Goal: Task Accomplishment & Management: Use online tool/utility

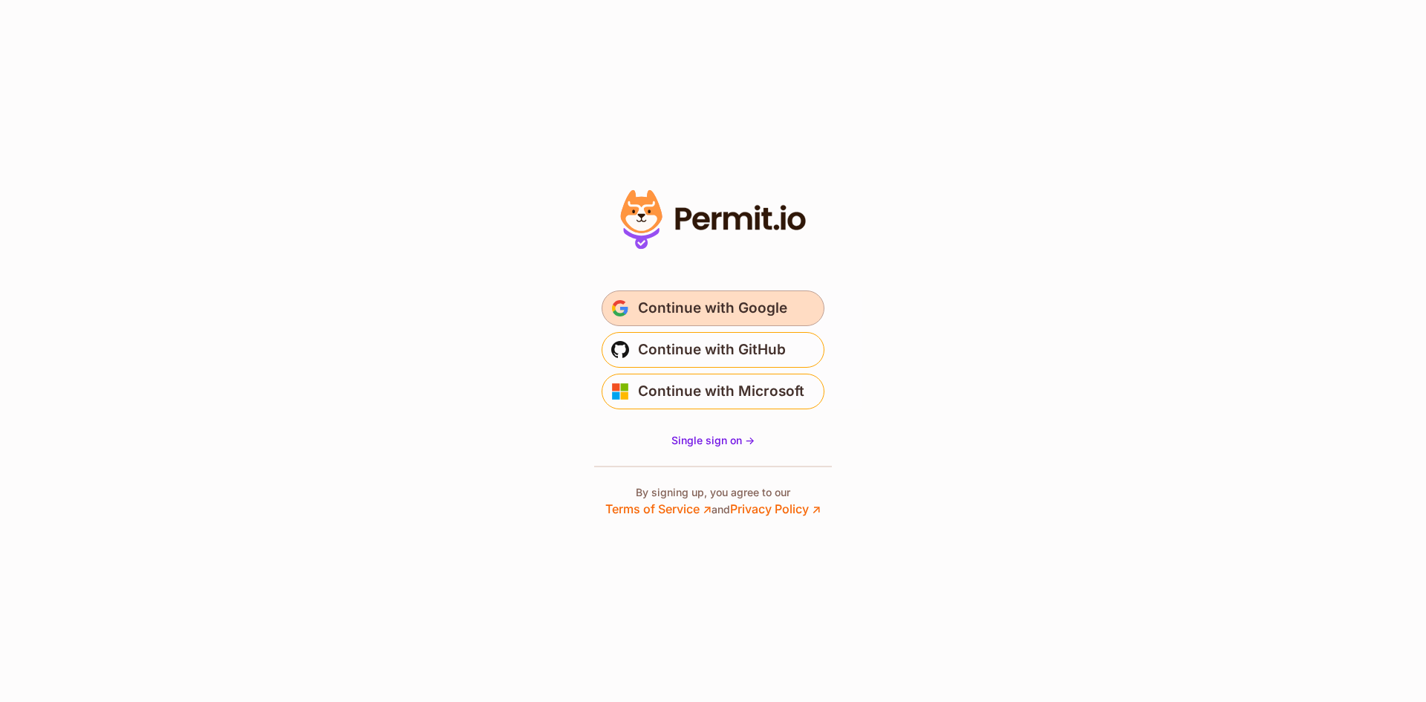
click at [740, 304] on span "Continue with Google" at bounding box center [712, 308] width 149 height 24
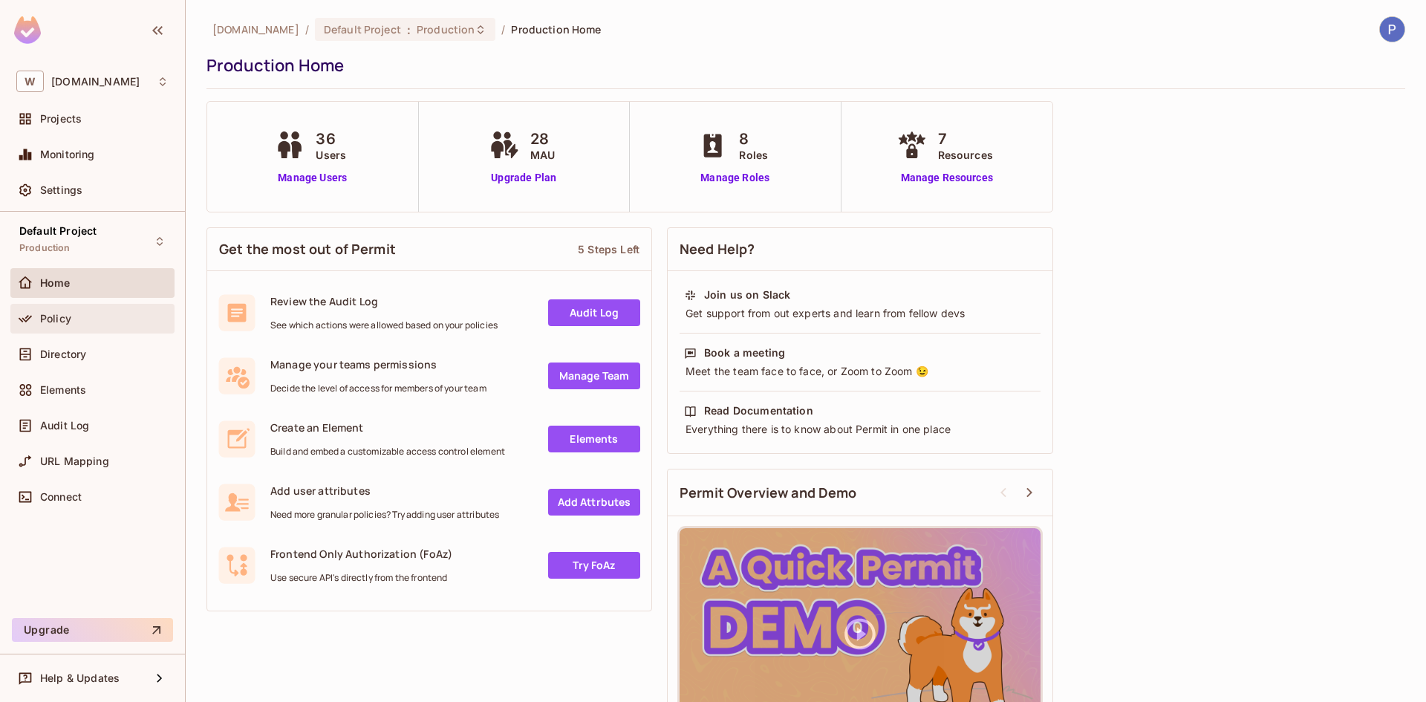
click at [92, 326] on div "Policy" at bounding box center [92, 319] width 152 height 18
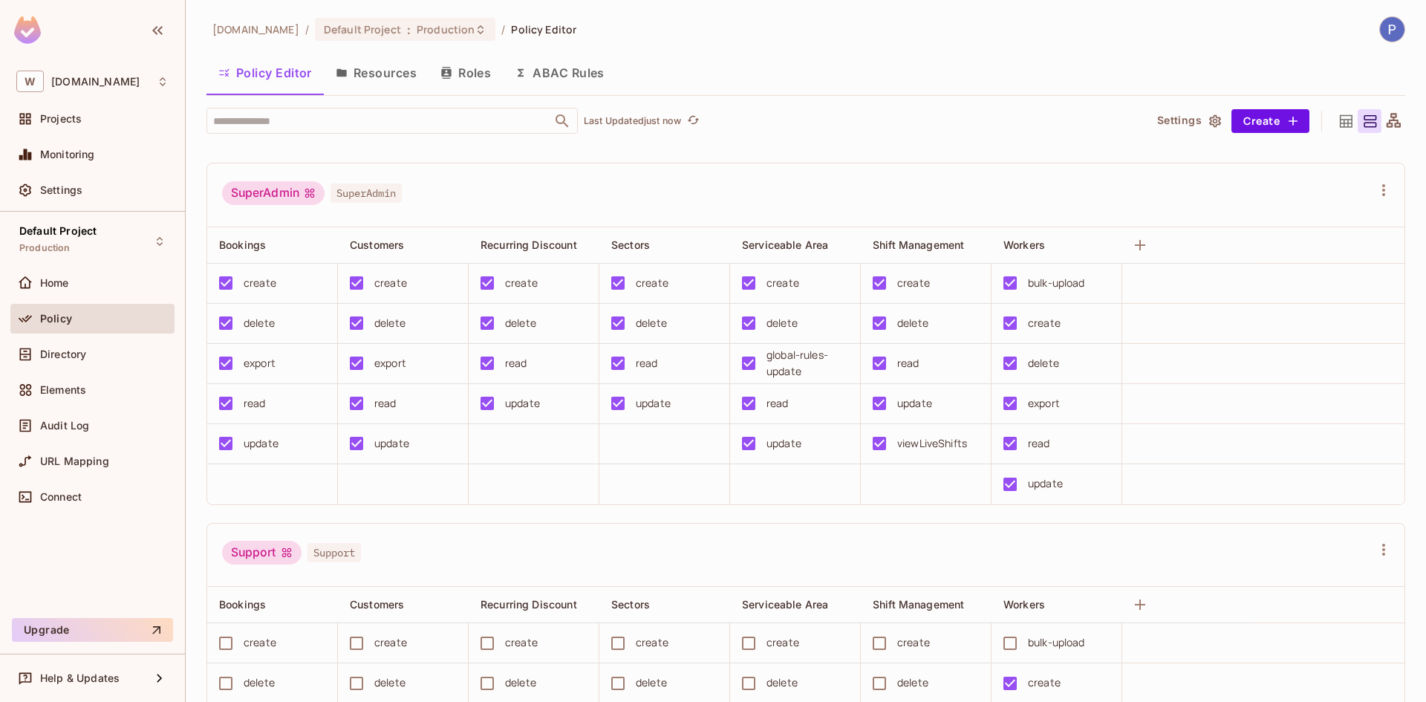
scroll to position [1559, 0]
